Goal: Use online tool/utility: Utilize a website feature to perform a specific function

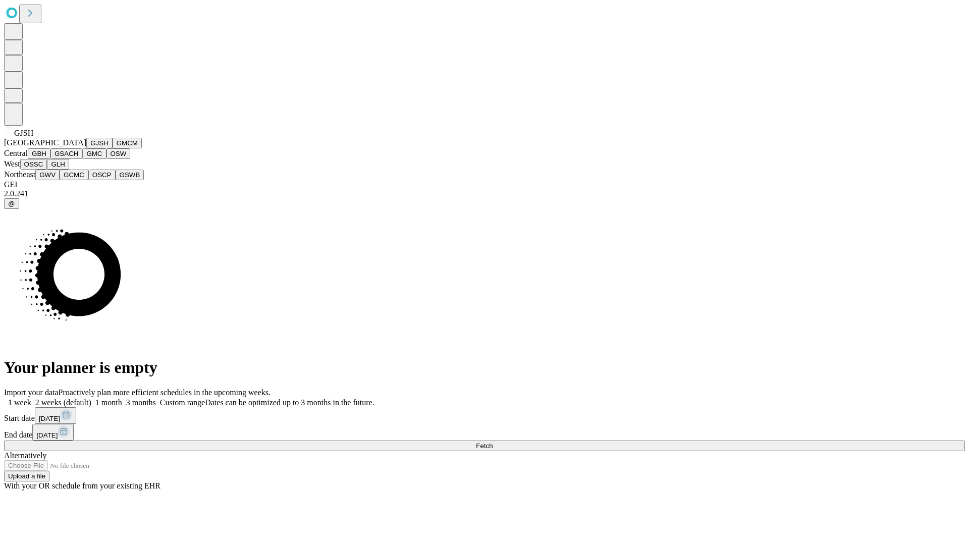
click at [86, 148] on button "GJSH" at bounding box center [99, 143] width 26 height 11
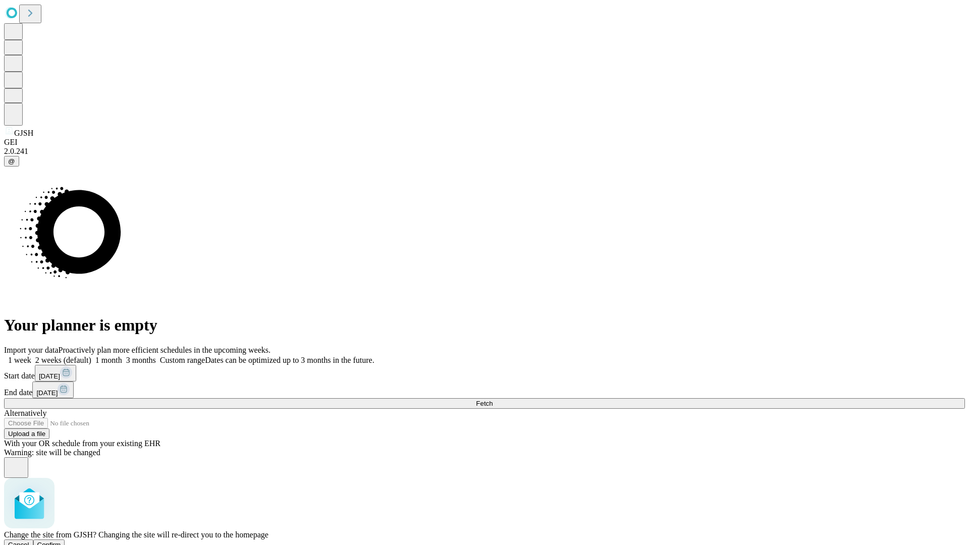
click at [61, 541] on span "Confirm" at bounding box center [49, 545] width 24 height 8
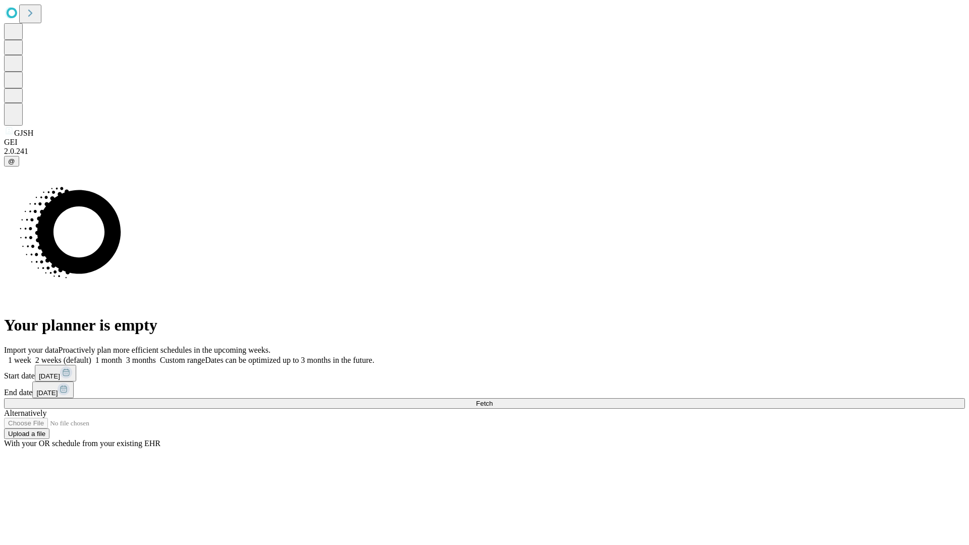
click at [31, 356] on label "1 week" at bounding box center [17, 360] width 27 height 9
click at [493, 400] on span "Fetch" at bounding box center [484, 404] width 17 height 8
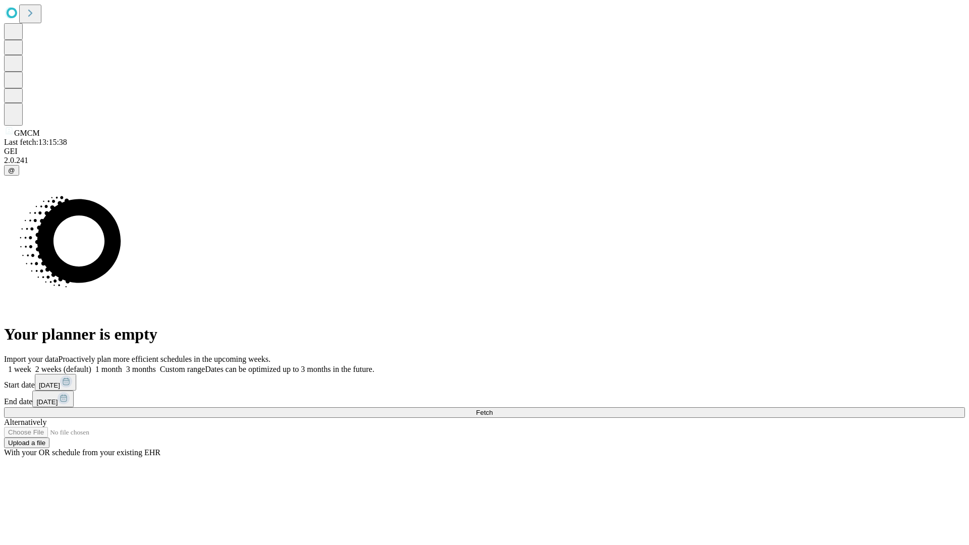
click at [31, 365] on label "1 week" at bounding box center [17, 369] width 27 height 9
click at [493, 409] on span "Fetch" at bounding box center [484, 413] width 17 height 8
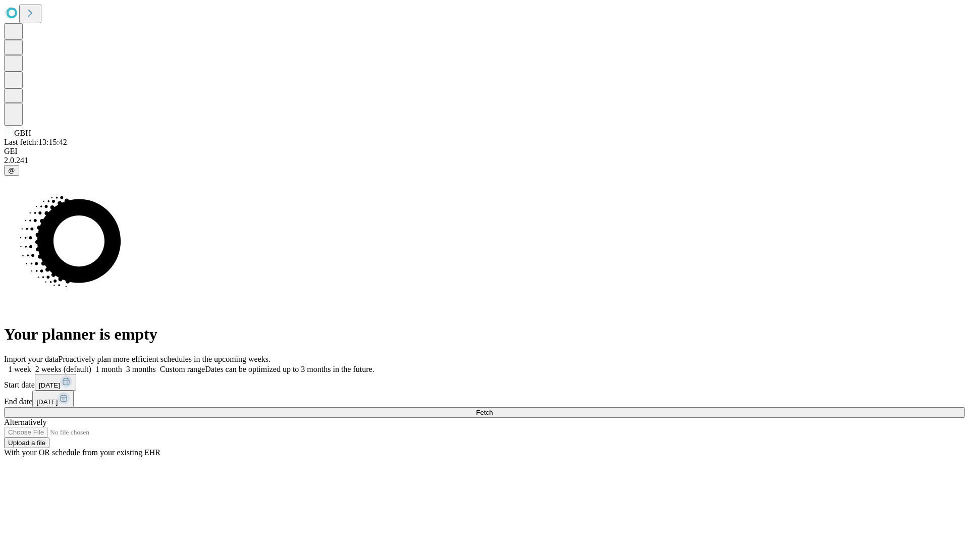
click at [31, 365] on label "1 week" at bounding box center [17, 369] width 27 height 9
click at [493, 409] on span "Fetch" at bounding box center [484, 413] width 17 height 8
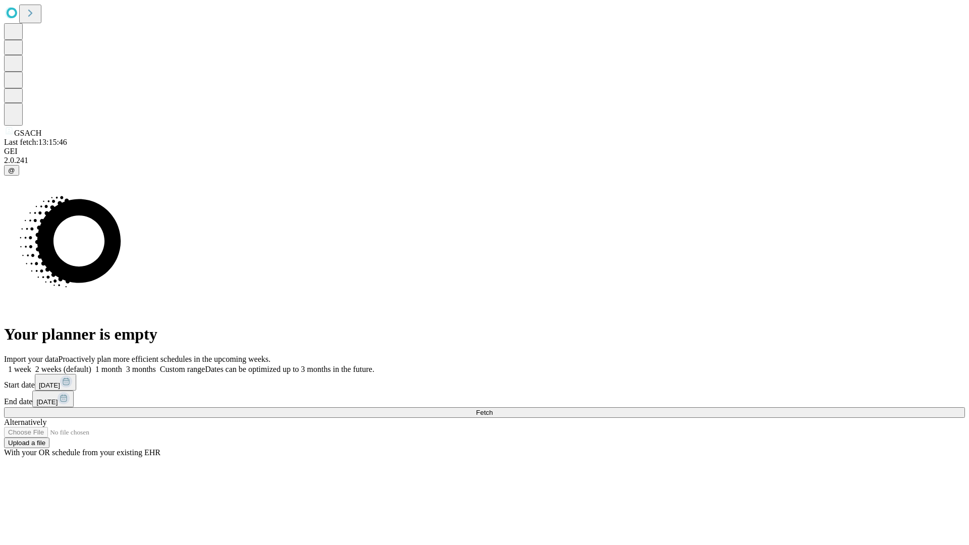
click at [31, 365] on label "1 week" at bounding box center [17, 369] width 27 height 9
click at [493, 409] on span "Fetch" at bounding box center [484, 413] width 17 height 8
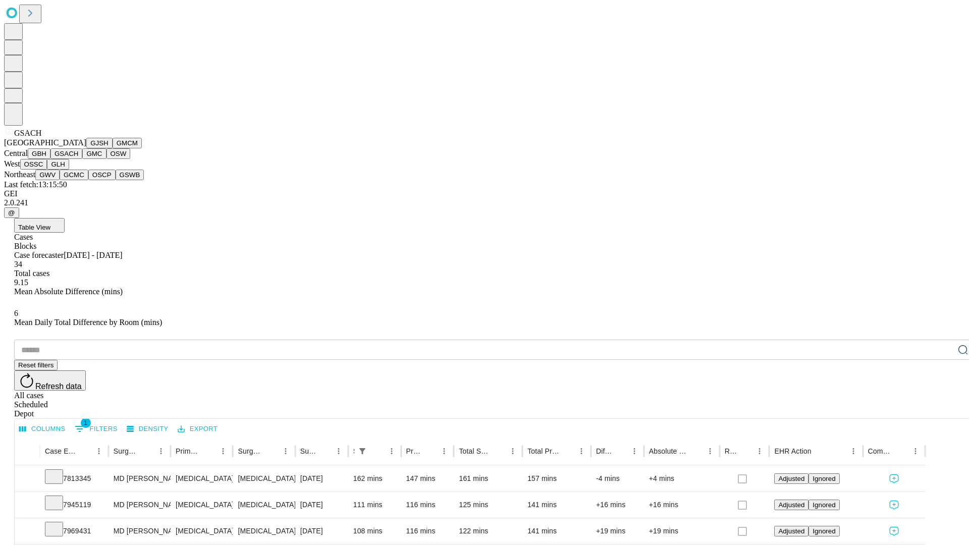
click at [82, 159] on button "GMC" at bounding box center [94, 153] width 24 height 11
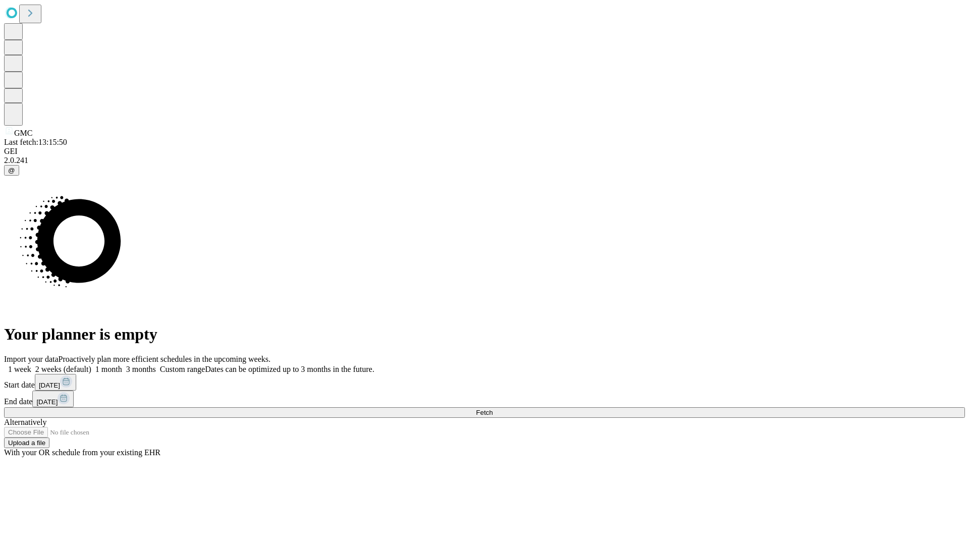
click at [31, 365] on label "1 week" at bounding box center [17, 369] width 27 height 9
click at [493, 409] on span "Fetch" at bounding box center [484, 413] width 17 height 8
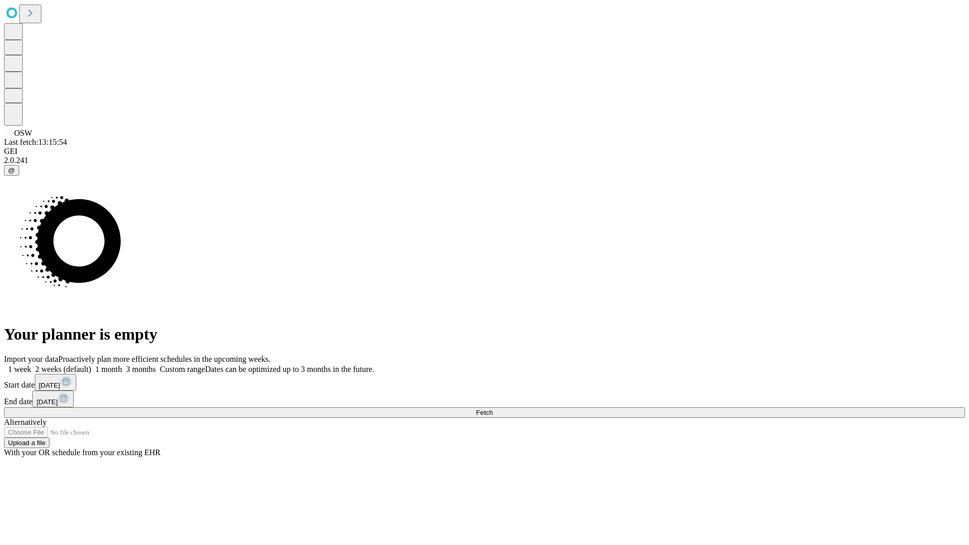
click at [31, 365] on label "1 week" at bounding box center [17, 369] width 27 height 9
click at [493, 409] on span "Fetch" at bounding box center [484, 413] width 17 height 8
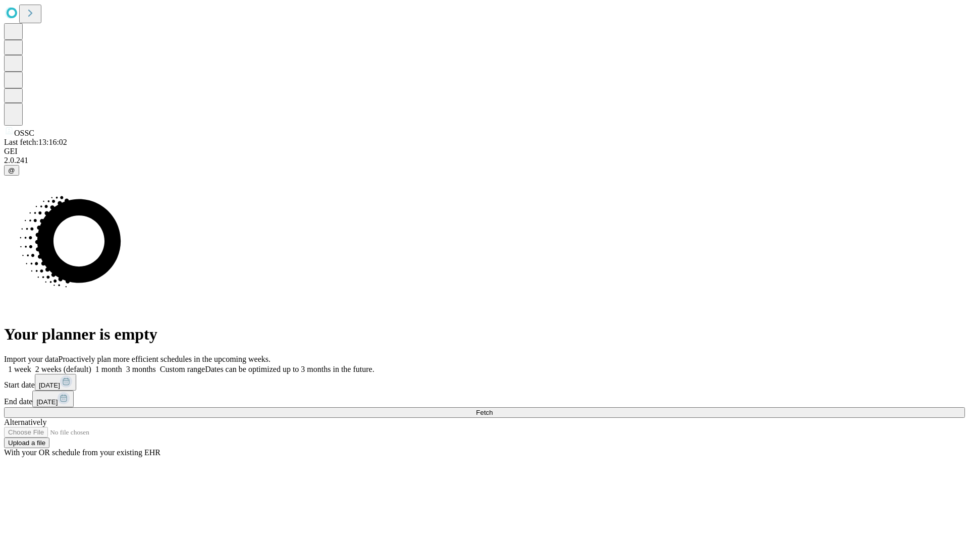
click at [31, 365] on label "1 week" at bounding box center [17, 369] width 27 height 9
click at [493, 409] on span "Fetch" at bounding box center [484, 413] width 17 height 8
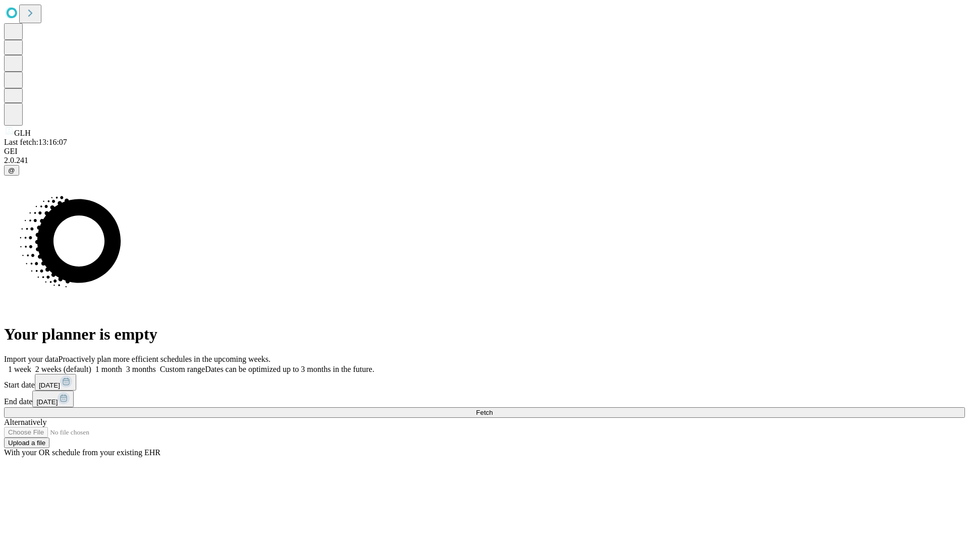
click at [31, 365] on label "1 week" at bounding box center [17, 369] width 27 height 9
click at [493, 409] on span "Fetch" at bounding box center [484, 413] width 17 height 8
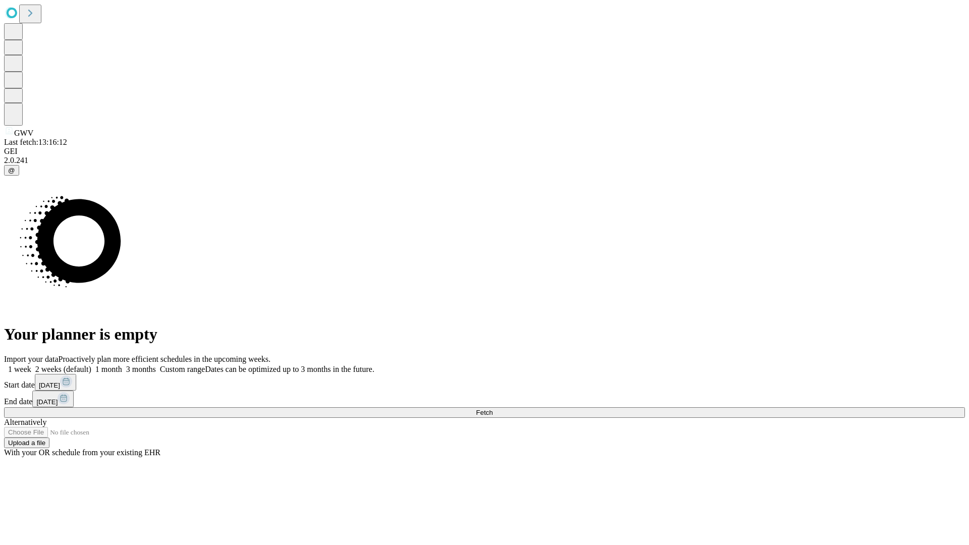
click at [31, 365] on label "1 week" at bounding box center [17, 369] width 27 height 9
click at [493, 409] on span "Fetch" at bounding box center [484, 413] width 17 height 8
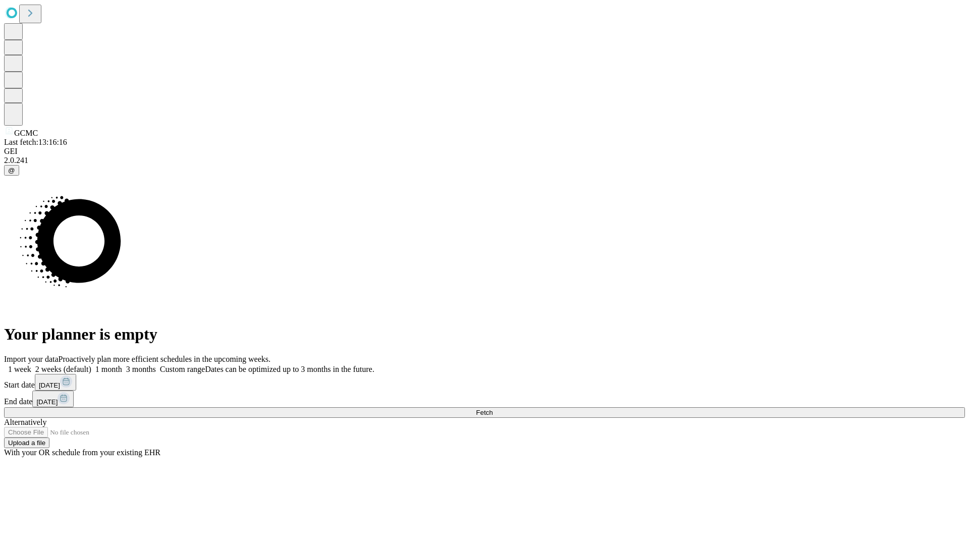
click at [31, 365] on label "1 week" at bounding box center [17, 369] width 27 height 9
click at [493, 409] on span "Fetch" at bounding box center [484, 413] width 17 height 8
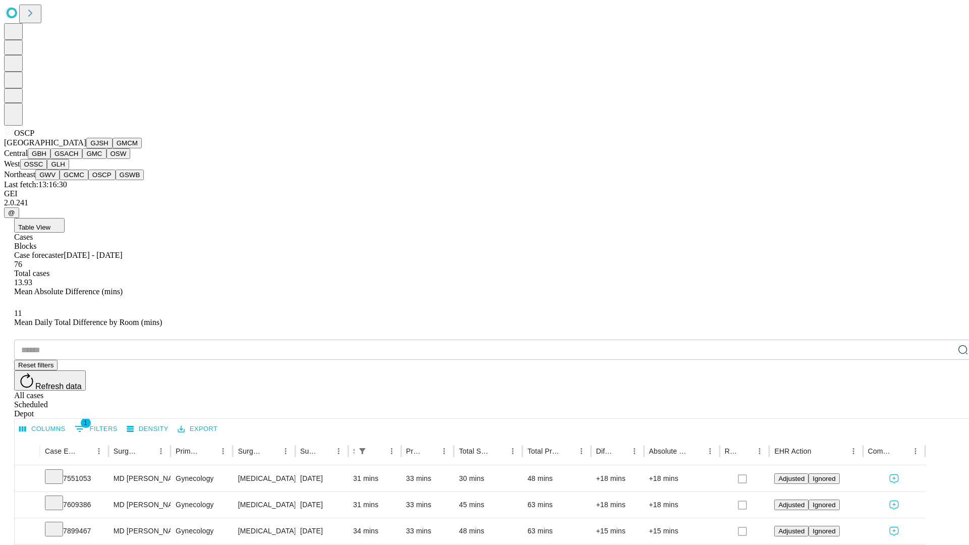
click at [116, 180] on button "GSWB" at bounding box center [130, 175] width 29 height 11
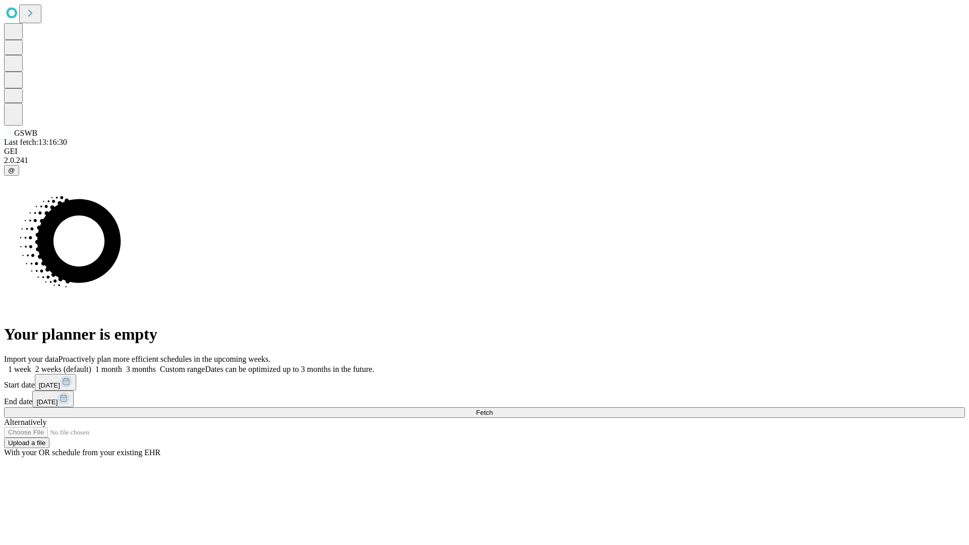
click at [31, 365] on label "1 week" at bounding box center [17, 369] width 27 height 9
click at [493, 409] on span "Fetch" at bounding box center [484, 413] width 17 height 8
